Goal: Find specific page/section: Find specific page/section

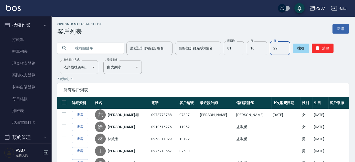
scroll to position [86, 0]
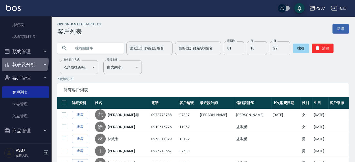
click at [18, 61] on button "報表及分析" at bounding box center [25, 64] width 47 height 13
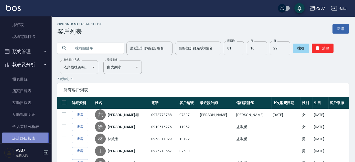
click at [22, 137] on link "設計師日報表" at bounding box center [25, 138] width 47 height 12
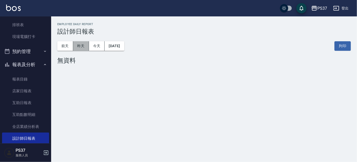
click at [80, 46] on button "昨天" at bounding box center [81, 45] width 16 height 9
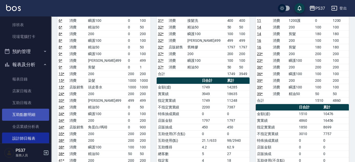
scroll to position [184, 0]
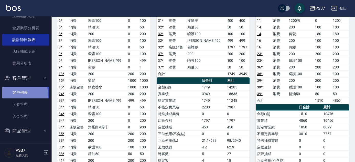
click at [22, 93] on link "客戶列表" at bounding box center [25, 92] width 47 height 12
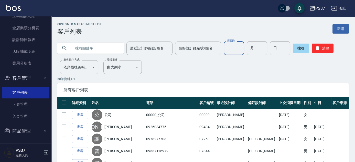
click at [236, 51] on input "民國年" at bounding box center [233, 48] width 20 height 14
click at [235, 50] on input "民國年" at bounding box center [233, 48] width 20 height 14
type input "73"
type input "12"
type input "06"
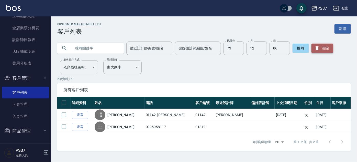
click at [321, 47] on button "清除" at bounding box center [322, 47] width 22 height 9
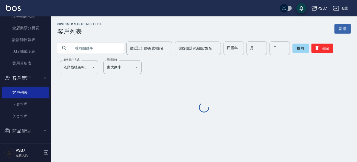
click at [238, 52] on input "民國年" at bounding box center [233, 48] width 20 height 14
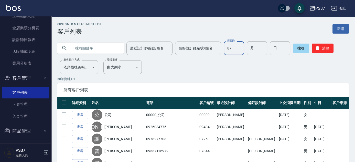
type input "87"
type input "12"
type input "03"
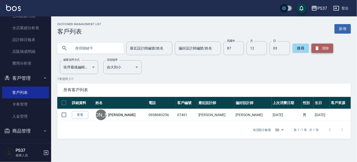
click at [321, 46] on button "清除" at bounding box center [322, 47] width 22 height 9
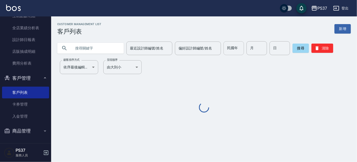
click at [241, 47] on input "民國年" at bounding box center [233, 48] width 20 height 14
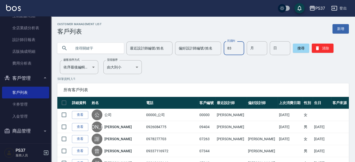
type input "83"
type input "03"
type input "20"
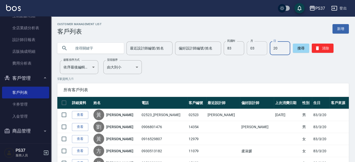
click at [253, 49] on input "03" at bounding box center [256, 48] width 20 height 14
type input "9"
type input "13"
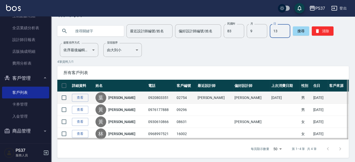
scroll to position [19, 0]
